Goal: Task Accomplishment & Management: Use online tool/utility

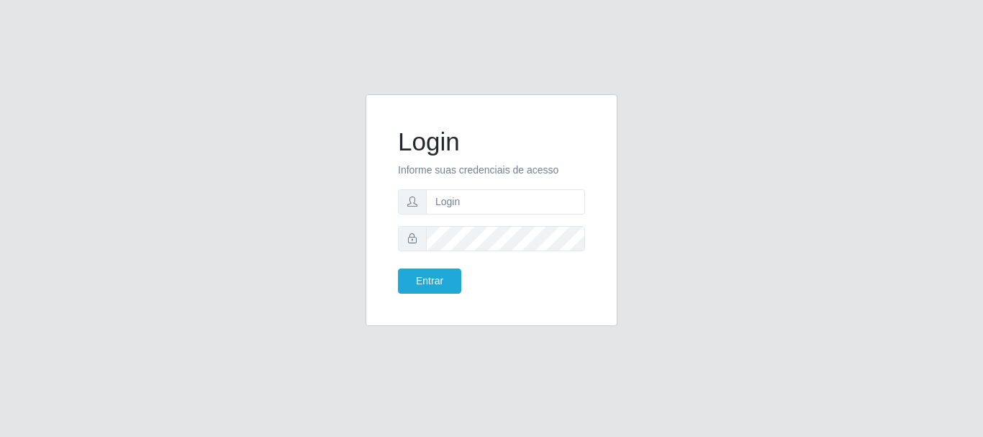
type input "[EMAIL_ADDRESS][DOMAIN_NAME]"
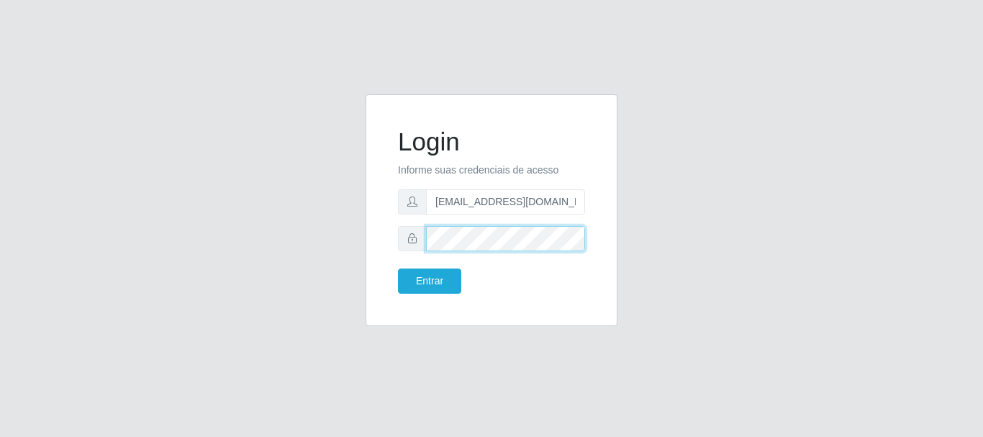
click at [398, 268] on button "Entrar" at bounding box center [429, 280] width 63 height 25
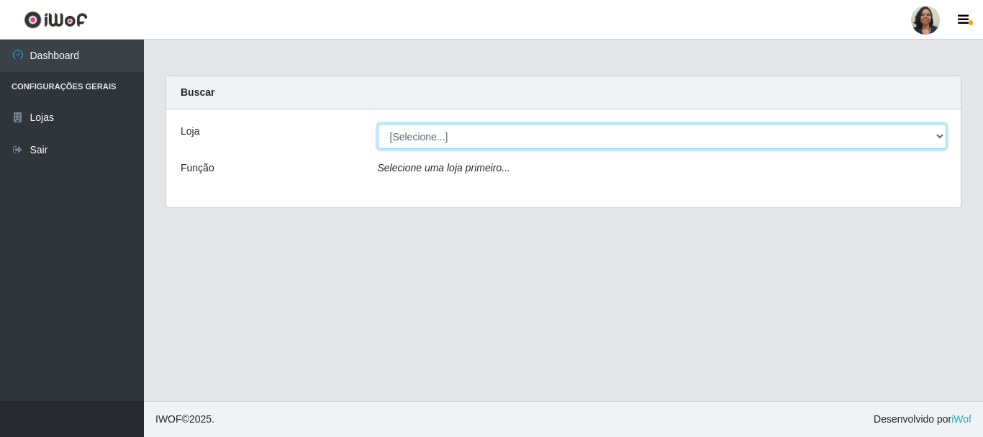
click at [940, 139] on select "[Selecione...] SuperFácil Atacado - Rodoviária" at bounding box center [662, 136] width 569 height 25
select select "400"
click at [378, 124] on select "[Selecione...] SuperFácil Atacado - Rodoviária" at bounding box center [662, 136] width 569 height 25
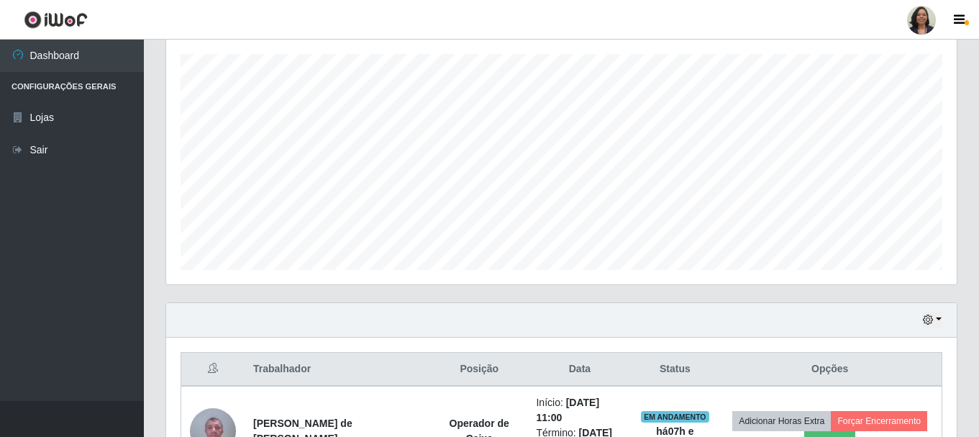
scroll to position [360, 0]
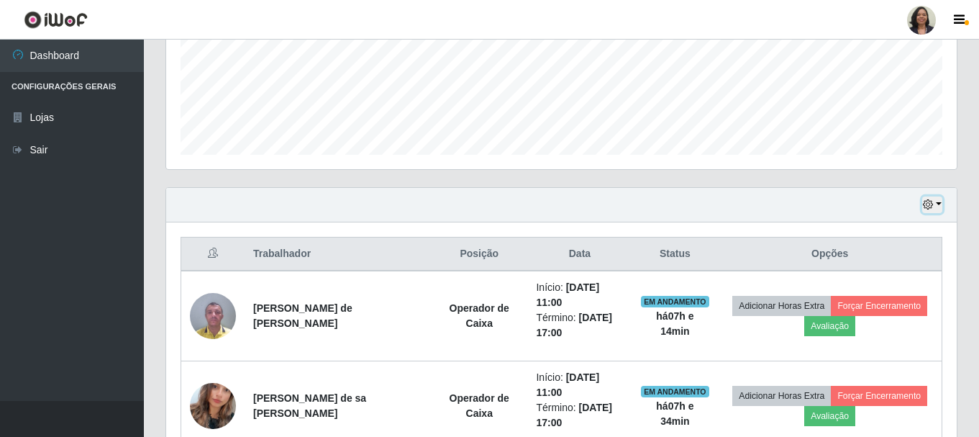
click at [927, 209] on icon "button" at bounding box center [928, 204] width 10 height 10
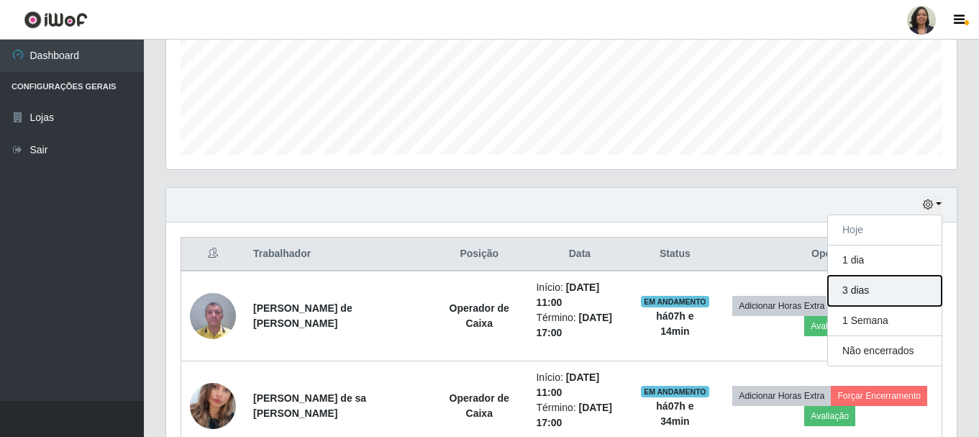
click at [878, 295] on button "3 dias" at bounding box center [885, 291] width 114 height 30
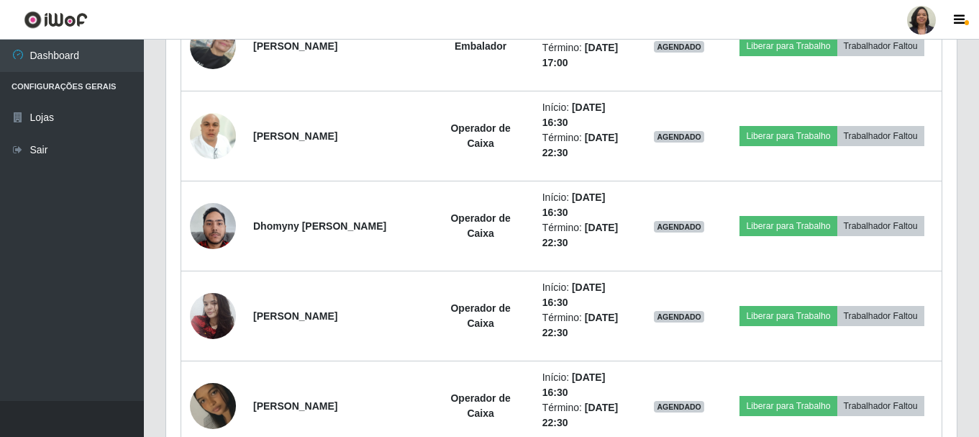
scroll to position [1727, 0]
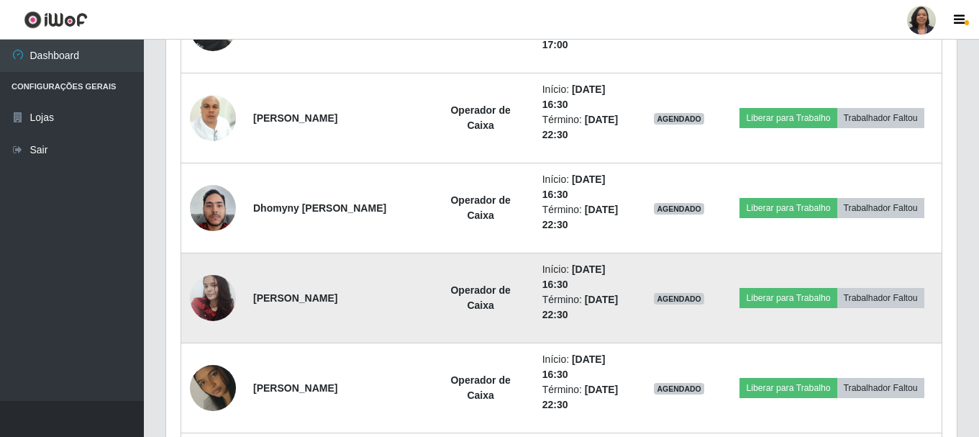
click at [646, 276] on td "AGENDADO" at bounding box center [679, 298] width 86 height 90
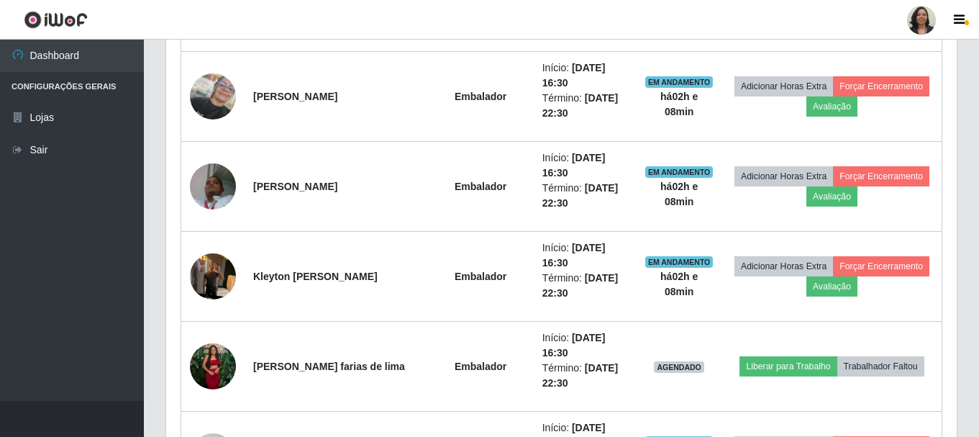
scroll to position [719, 0]
